Goal: Obtain resource: Download file/media

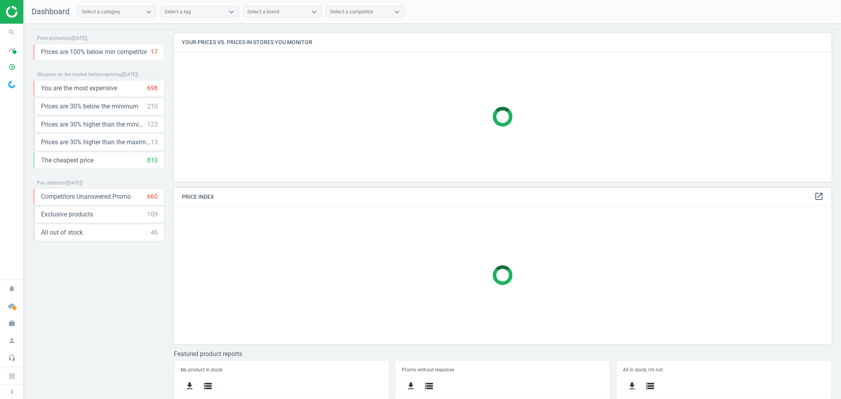
scroll to position [162, 665]
click at [14, 52] on span at bounding box center [15, 52] width 4 height 4
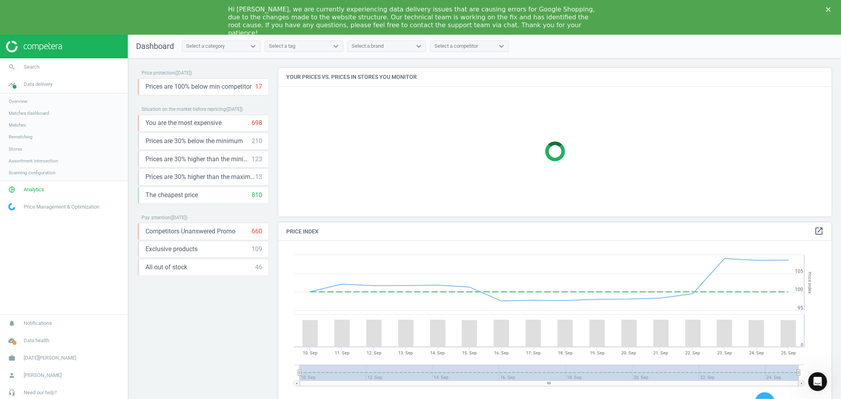
scroll to position [195, 561]
click at [39, 189] on span "Analytics" at bounding box center [34, 189] width 21 height 7
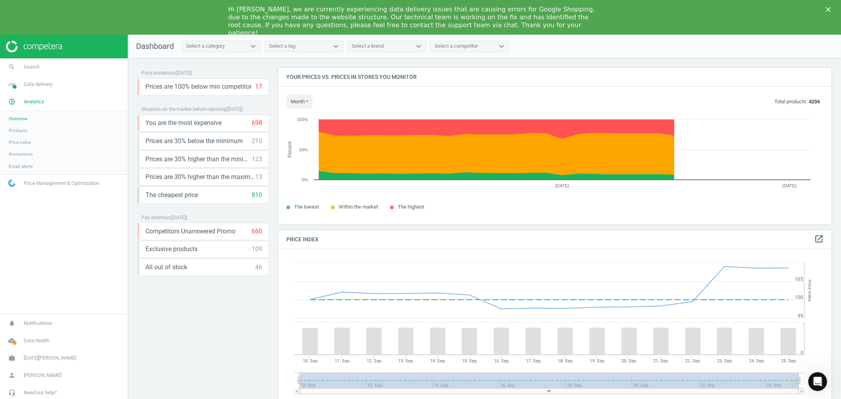
click at [23, 129] on span "Products" at bounding box center [18, 130] width 19 height 6
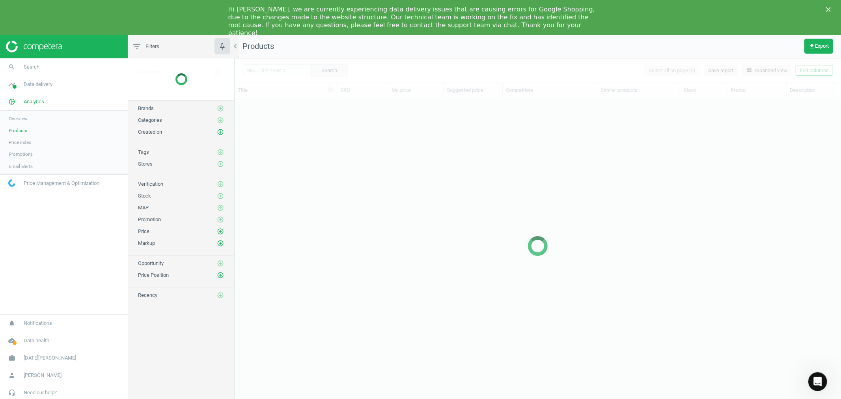
scroll to position [307, 600]
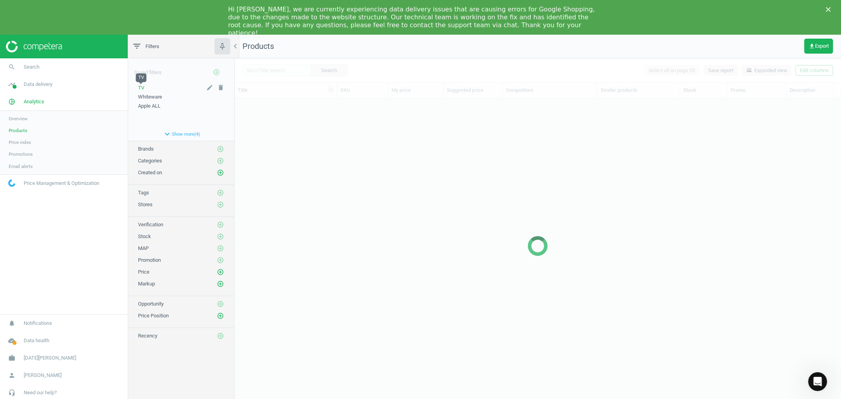
click at [140, 85] on span "TV" at bounding box center [141, 88] width 6 height 6
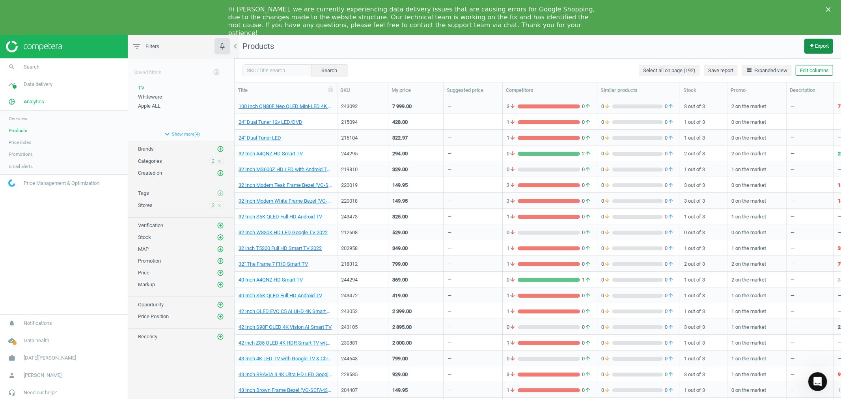
click at [821, 46] on span "get_app Export" at bounding box center [819, 46] width 20 height 6
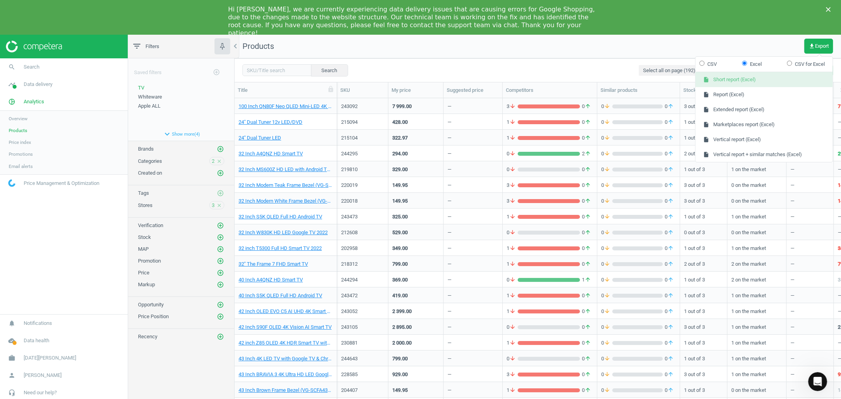
click at [765, 82] on button "insert_drive_file Short report (Excel)" at bounding box center [764, 79] width 137 height 15
